Goal: Task Accomplishment & Management: Manage account settings

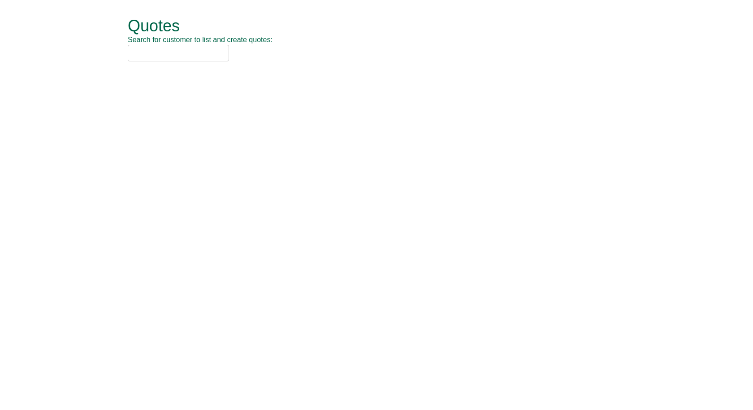
click at [146, 51] on input "text" at bounding box center [178, 53] width 101 height 17
click at [191, 55] on input "text" at bounding box center [178, 53] width 101 height 17
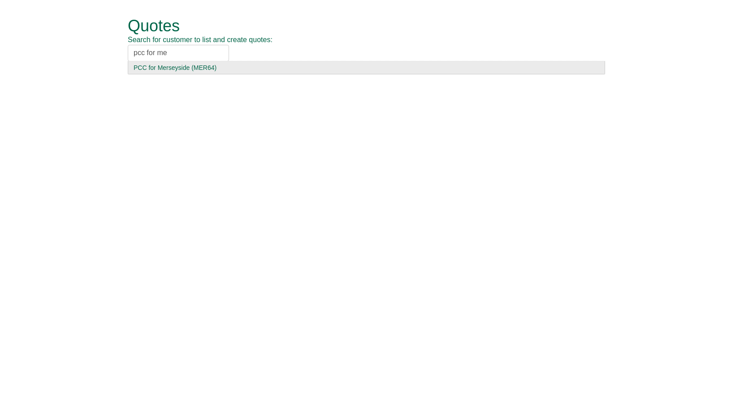
type input "pcc for me"
click at [178, 69] on div "PCC for Merseyside (MER64)" at bounding box center [367, 67] width 466 height 9
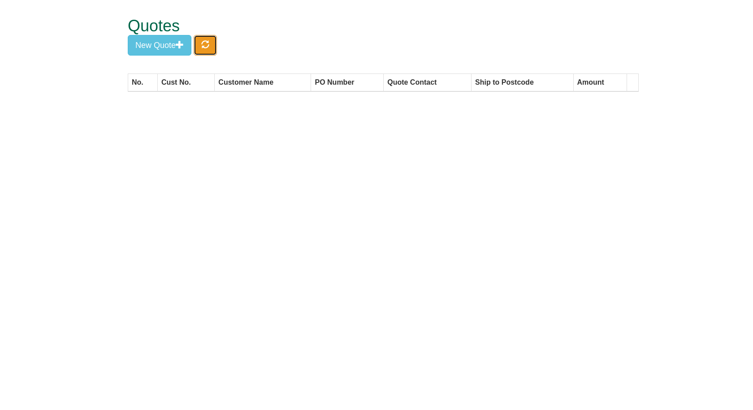
click at [206, 44] on span "button" at bounding box center [205, 44] width 8 height 8
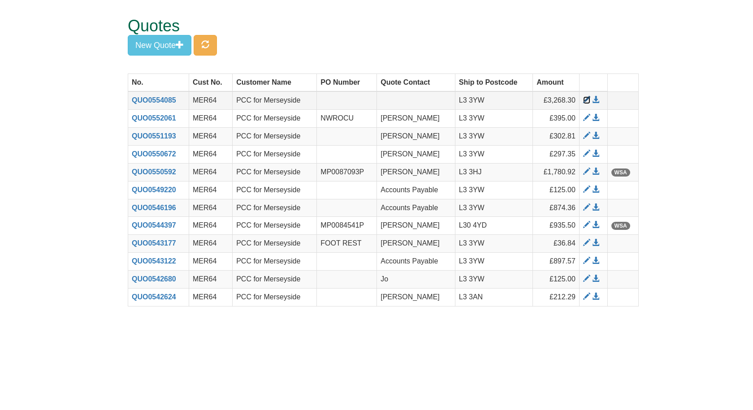
click at [585, 98] on span at bounding box center [586, 99] width 7 height 7
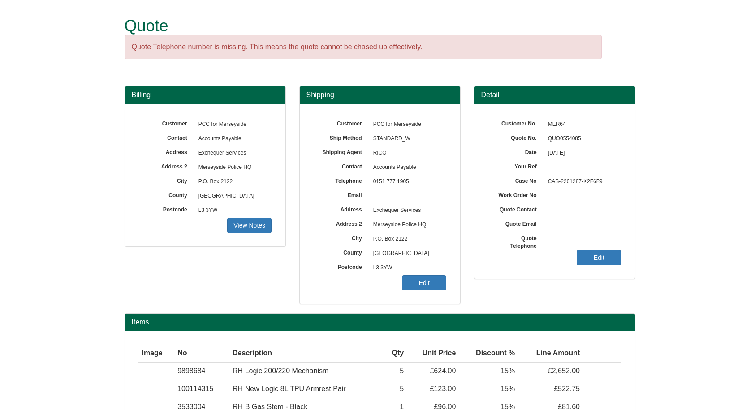
scroll to position [98, 0]
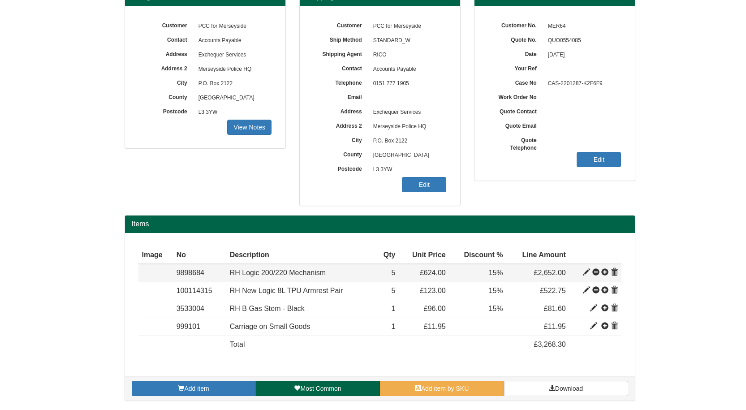
click at [587, 273] on span at bounding box center [586, 272] width 7 height 7
type input "RH Logic 200/220 Mechanism"
type input "302.38"
type input "624.00"
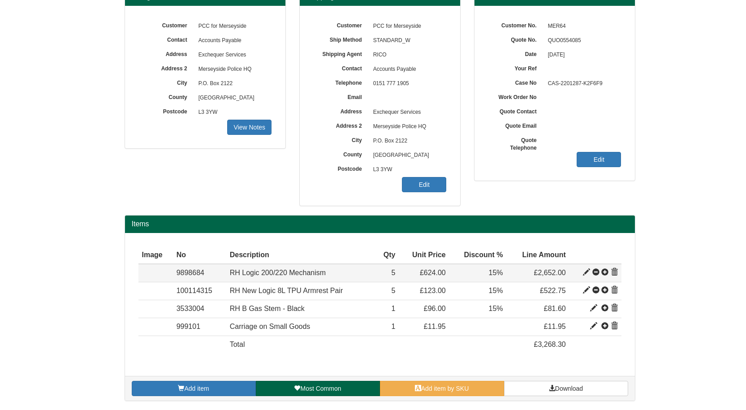
type input "5"
type input "15.00"
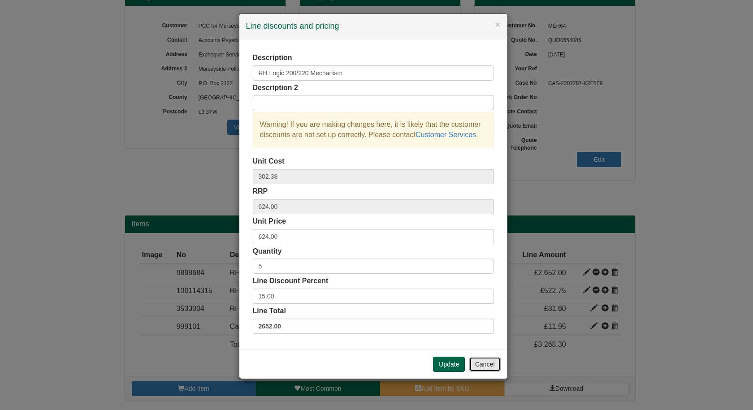
click at [480, 359] on button "Cancel" at bounding box center [484, 364] width 31 height 15
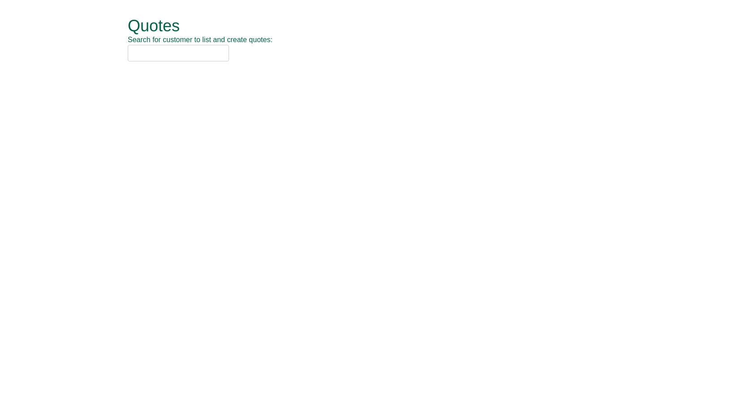
click at [179, 52] on input "text" at bounding box center [178, 53] width 101 height 17
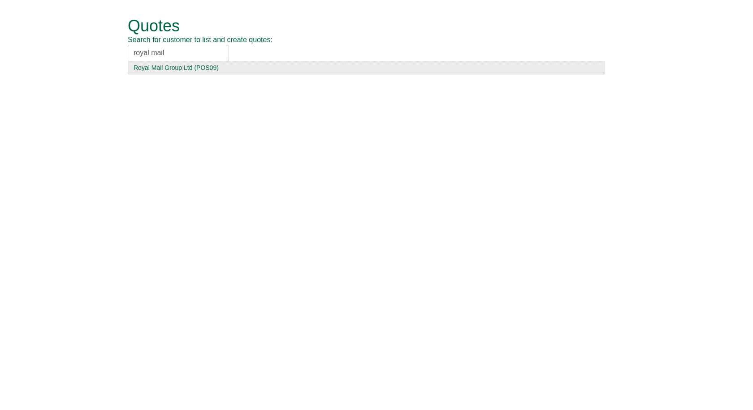
type input "royal mail"
click at [172, 70] on div "Royal Mail Group Ltd (POS09)" at bounding box center [367, 67] width 466 height 9
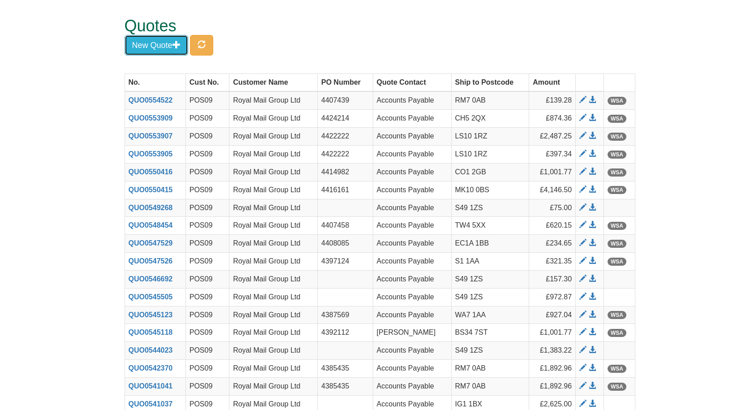
click at [164, 50] on button "New Quote" at bounding box center [157, 45] width 64 height 21
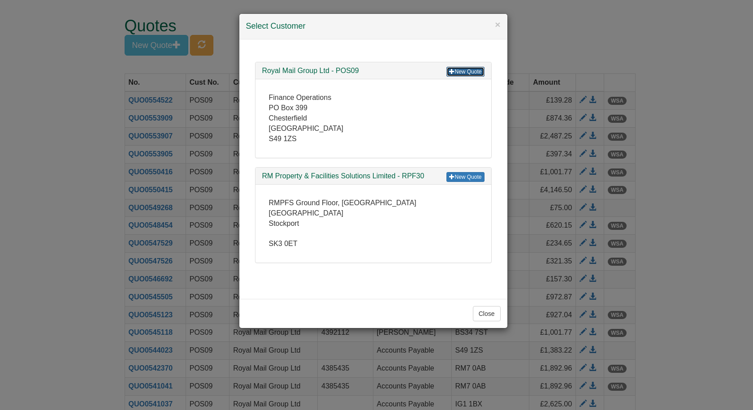
click at [468, 70] on link "New Quote" at bounding box center [465, 72] width 38 height 10
click at [496, 26] on button "×" at bounding box center [497, 24] width 5 height 9
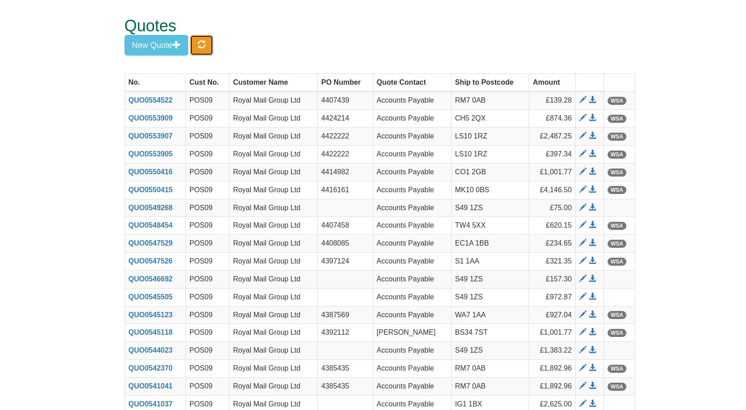
click at [206, 44] on span "button" at bounding box center [202, 44] width 8 height 8
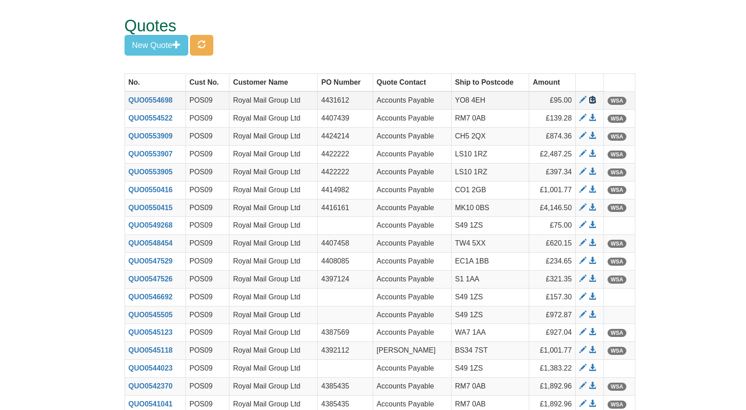
click at [593, 100] on span at bounding box center [592, 99] width 7 height 7
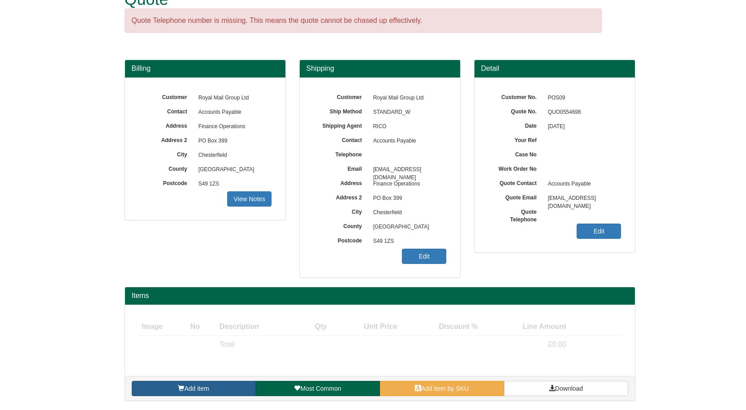
scroll to position [26, 0]
click at [210, 390] on link "Add item" at bounding box center [194, 388] width 124 height 15
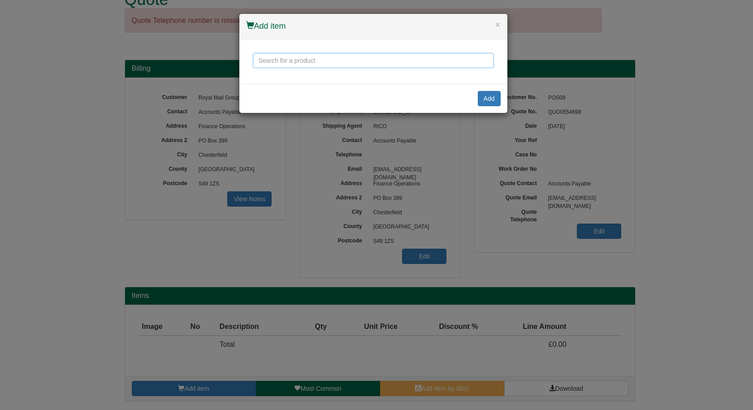
click at [300, 63] on input "text" at bounding box center [373, 60] width 241 height 15
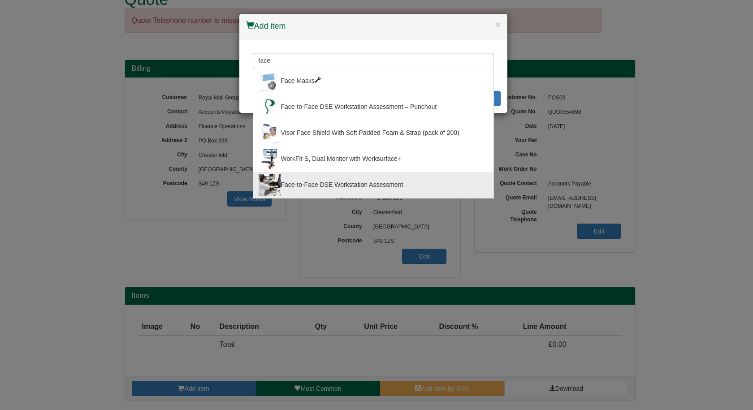
click at [322, 189] on div "Face-to-Face DSE Workstation Assessment" at bounding box center [374, 185] width 230 height 22
type input "Face-to-Face DSE Workstation Assessment"
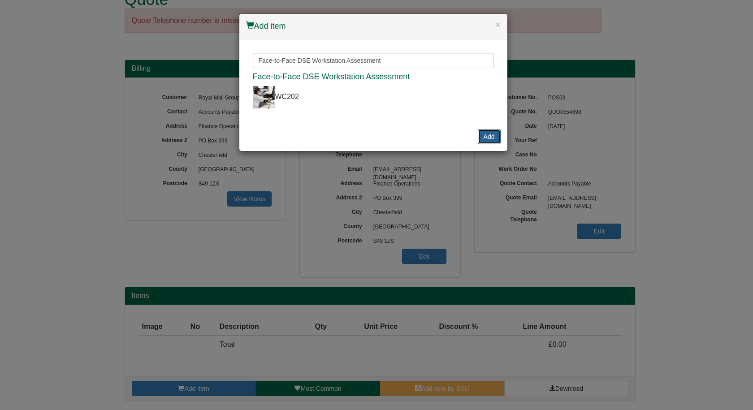
click at [483, 136] on button "Add" at bounding box center [489, 136] width 23 height 15
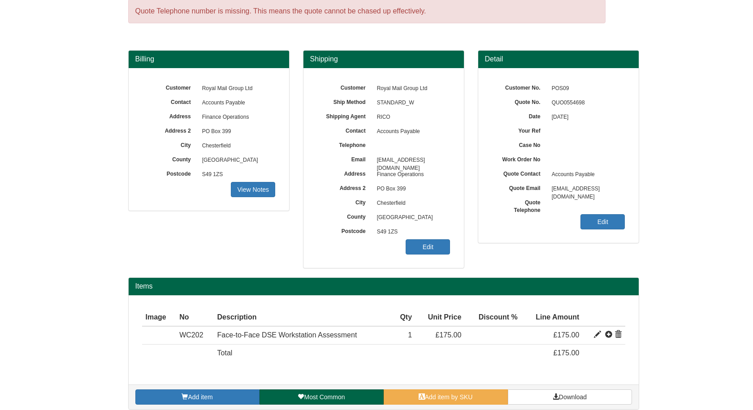
scroll to position [44, 0]
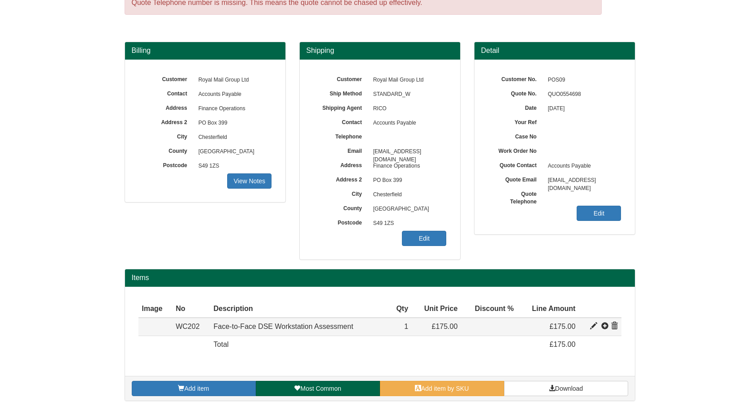
click at [594, 328] on span at bounding box center [593, 326] width 7 height 7
type input "Face-to-Face DSE Workstation Assessment"
type input "50.17"
type input "175.00"
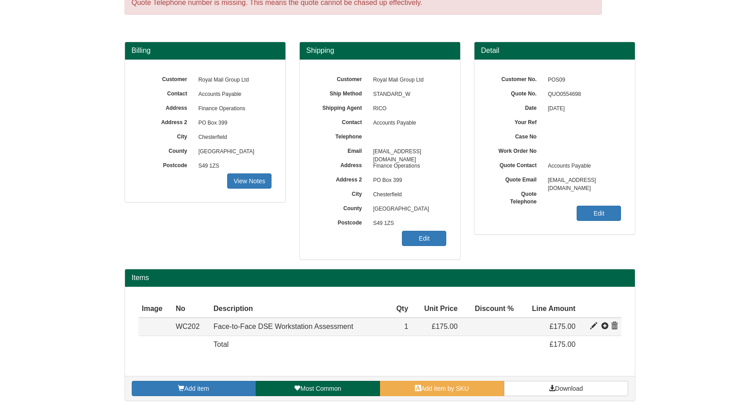
type input "1"
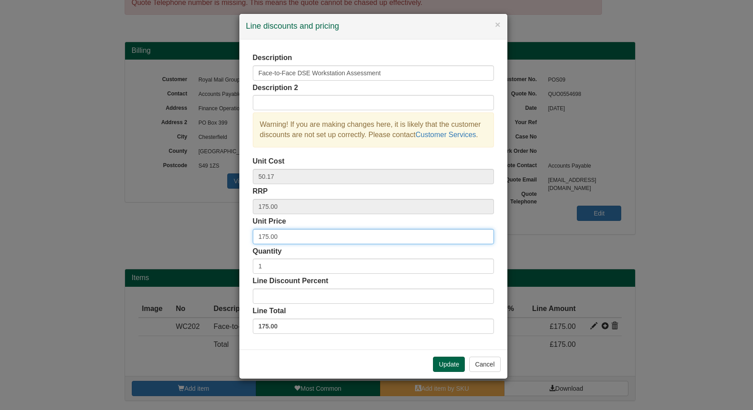
drag, startPoint x: 278, startPoint y: 234, endPoint x: 237, endPoint y: 236, distance: 41.3
click at [237, 236] on div "× Line discounts and pricing Description Face-to-Face DSE Workstation Assessmen…" at bounding box center [376, 205] width 753 height 410
type input "95"
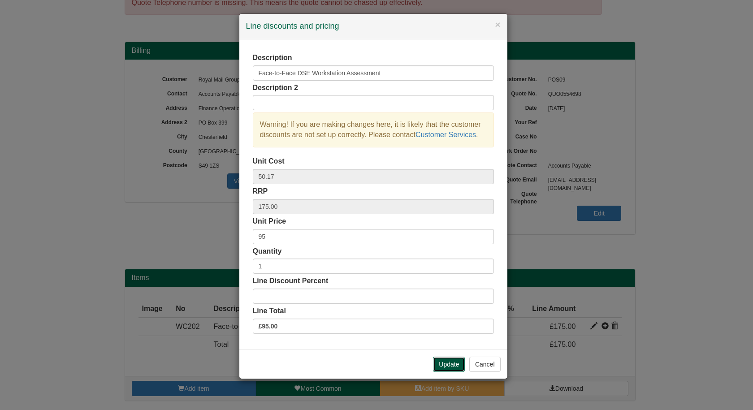
click at [441, 362] on button "Update" at bounding box center [449, 364] width 32 height 15
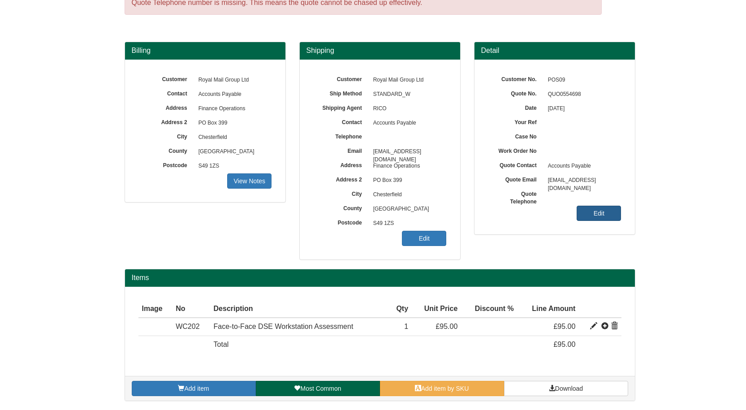
click at [598, 210] on link "Edit" at bounding box center [599, 213] width 44 height 15
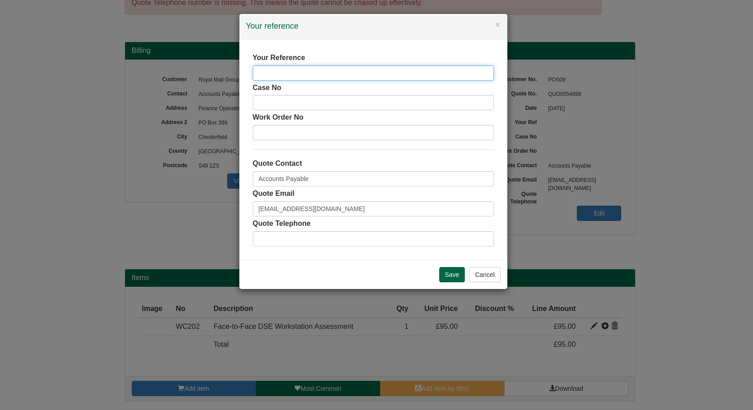
click at [322, 72] on input "text" at bounding box center [373, 72] width 241 height 15
paste input "4431612"
type input "4431612"
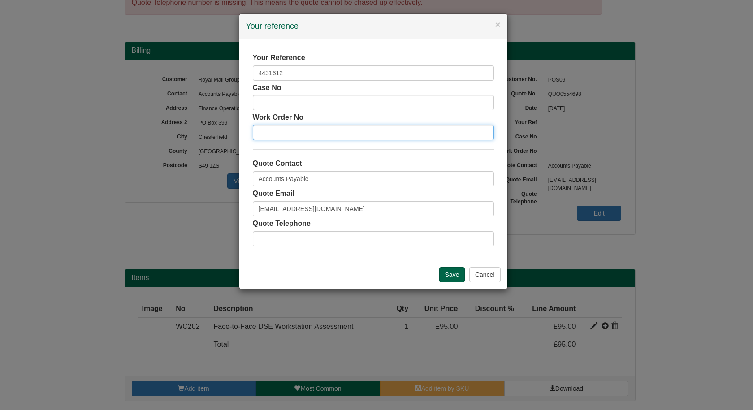
click at [282, 129] on input "text" at bounding box center [373, 132] width 241 height 15
paste input "4431612"
type input "4431612"
click at [447, 273] on input "Save" at bounding box center [452, 274] width 26 height 15
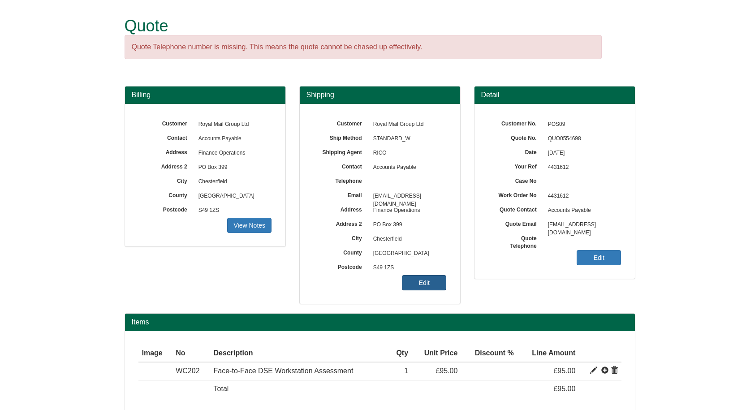
click at [411, 277] on link "Edit" at bounding box center [424, 282] width 44 height 15
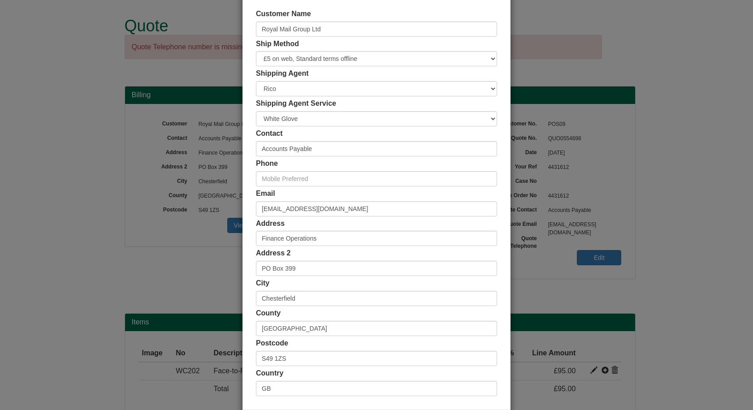
scroll to position [87, 0]
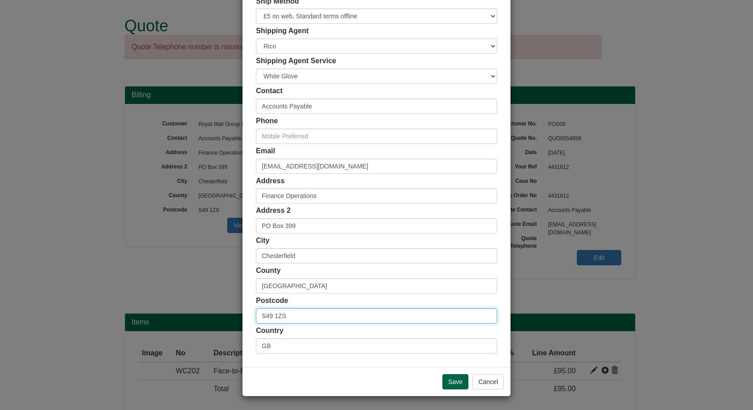
drag, startPoint x: 286, startPoint y: 316, endPoint x: 232, endPoint y: 315, distance: 54.2
click at [232, 315] on div "× Shipping Customer Name Royal Mail Group Ltd Ship Method Free of Charge £5 Fla…" at bounding box center [376, 205] width 753 height 410
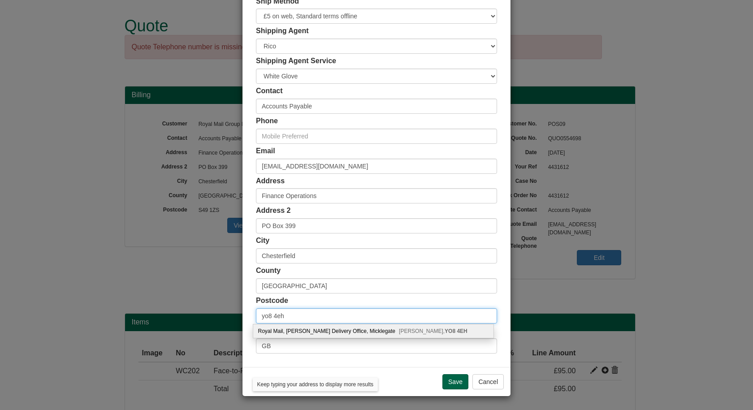
type input "yo8 4eh"
click at [364, 332] on div "Royal Mail, [PERSON_NAME] Delivery Office, Micklegate [PERSON_NAME], YO8 4EH" at bounding box center [373, 331] width 240 height 13
type input "Royal Mail"
type input "[PERSON_NAME] Delivery Office, Micklegate"
type input "[PERSON_NAME]"
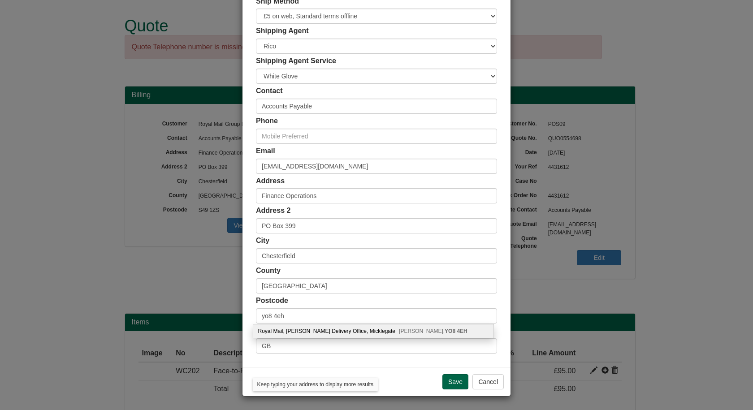
type input "[GEOGRAPHIC_DATA]"
type input "YO8 4EH"
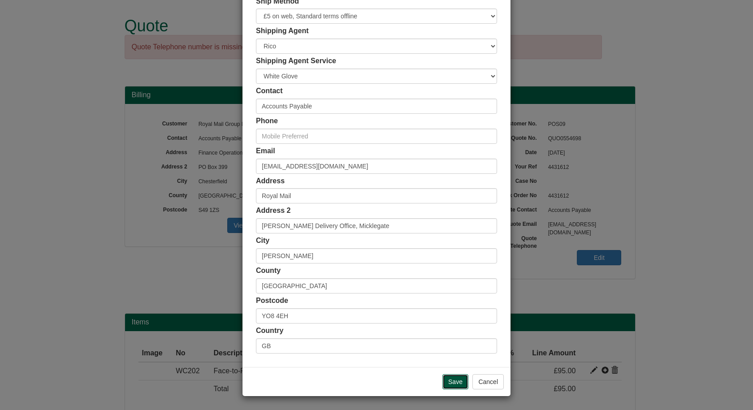
click at [447, 378] on input "Save" at bounding box center [455, 381] width 26 height 15
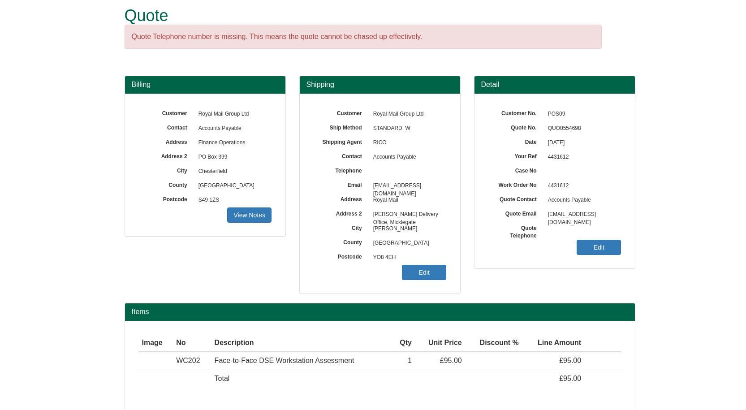
scroll to position [44, 0]
